Goal: Information Seeking & Learning: Learn about a topic

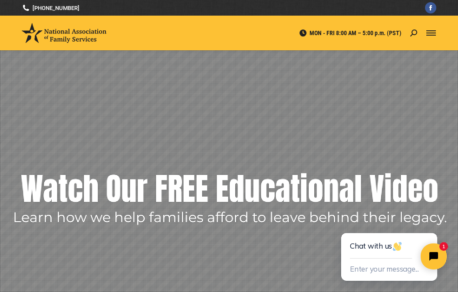
click at [431, 33] on span "Mobile menu icon" at bounding box center [431, 33] width 10 height 1
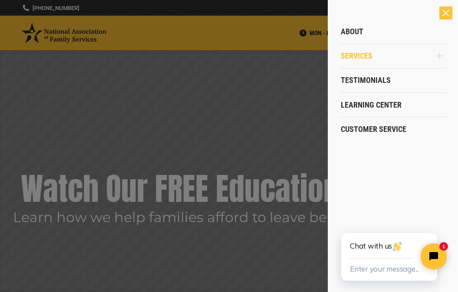
click at [360, 55] on span "Services" at bounding box center [357, 56] width 32 height 10
click at [436, 54] on icon "Main Menu" at bounding box center [439, 55] width 7 height 7
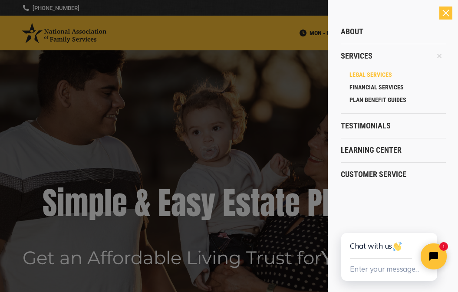
click at [367, 75] on span "LEGAL SERVICES" at bounding box center [370, 75] width 43 height 8
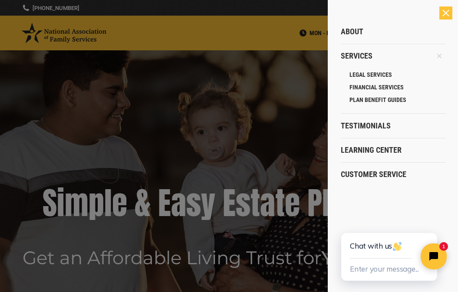
click at [169, 206] on div at bounding box center [229, 146] width 458 height 292
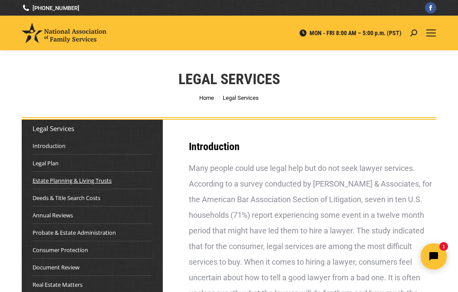
click at [71, 180] on link "Estate Planning & Living Trusts" at bounding box center [72, 180] width 79 height 9
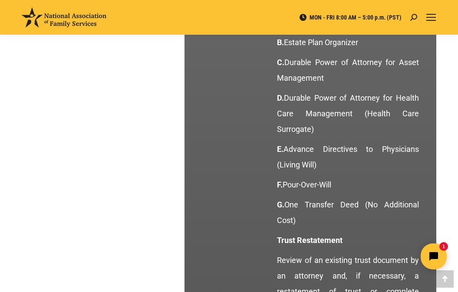
scroll to position [1280, 0]
